Goal: Navigation & Orientation: Find specific page/section

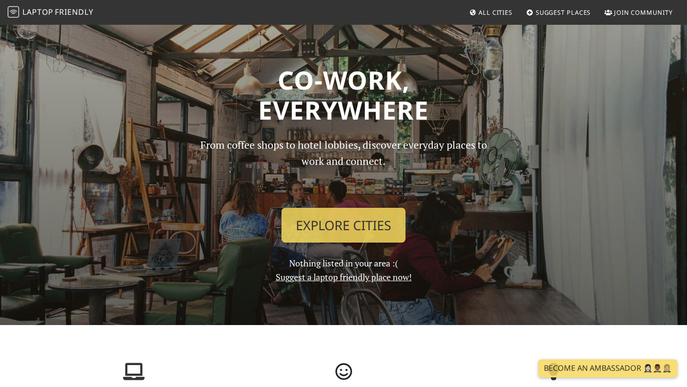
click at [482, 8] on link "All Cities" at bounding box center [490, 12] width 51 height 17
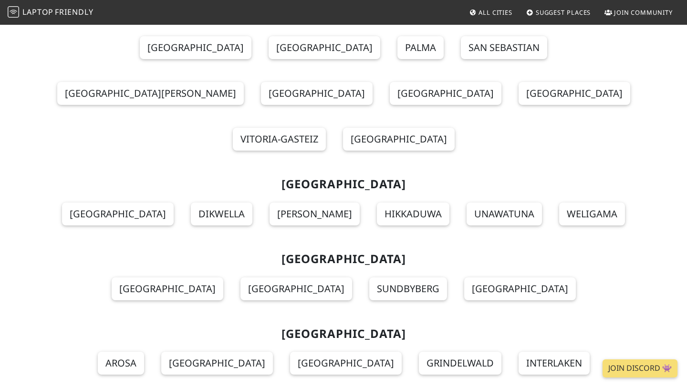
scroll to position [9842, 0]
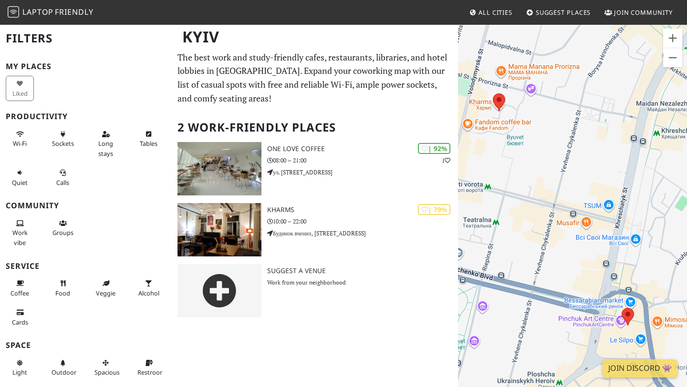
scroll to position [63, 0]
